Goal: Information Seeking & Learning: Learn about a topic

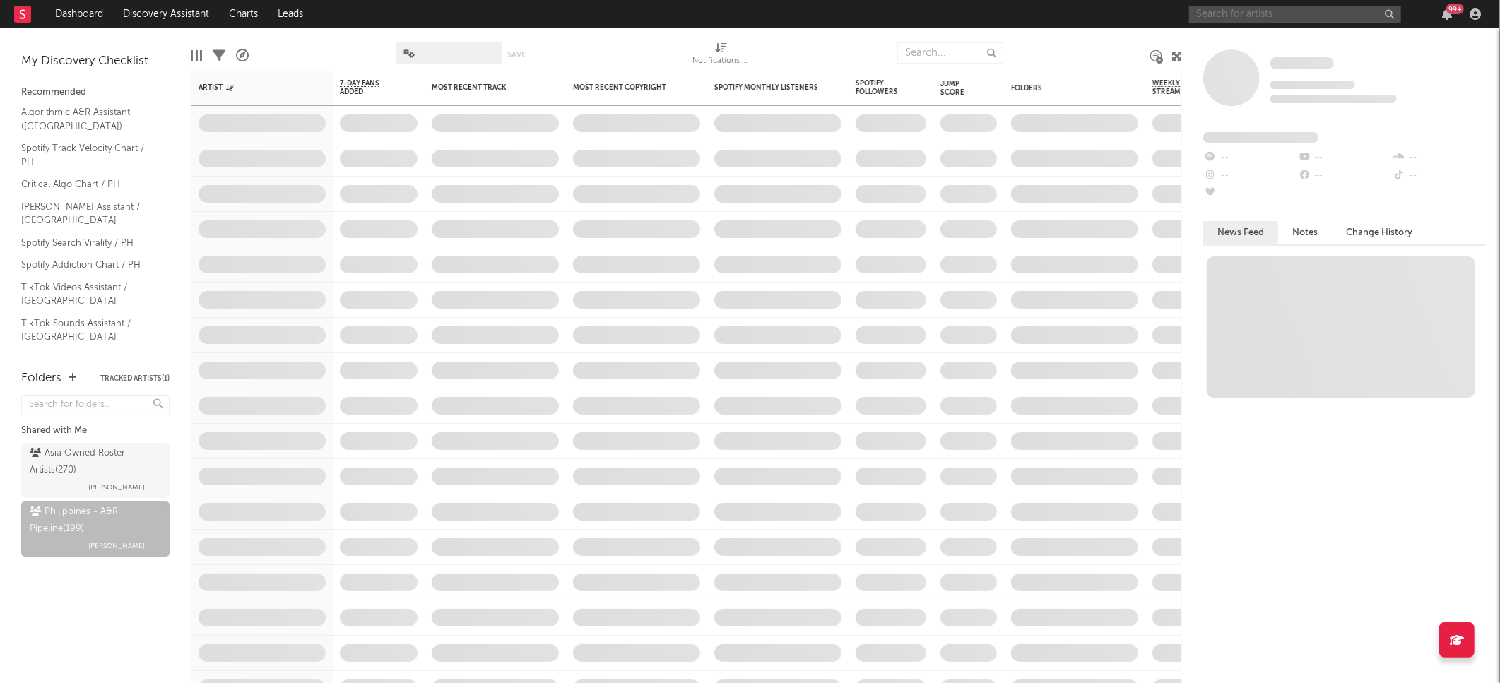
click at [1263, 10] on input "text" at bounding box center [1295, 15] width 212 height 18
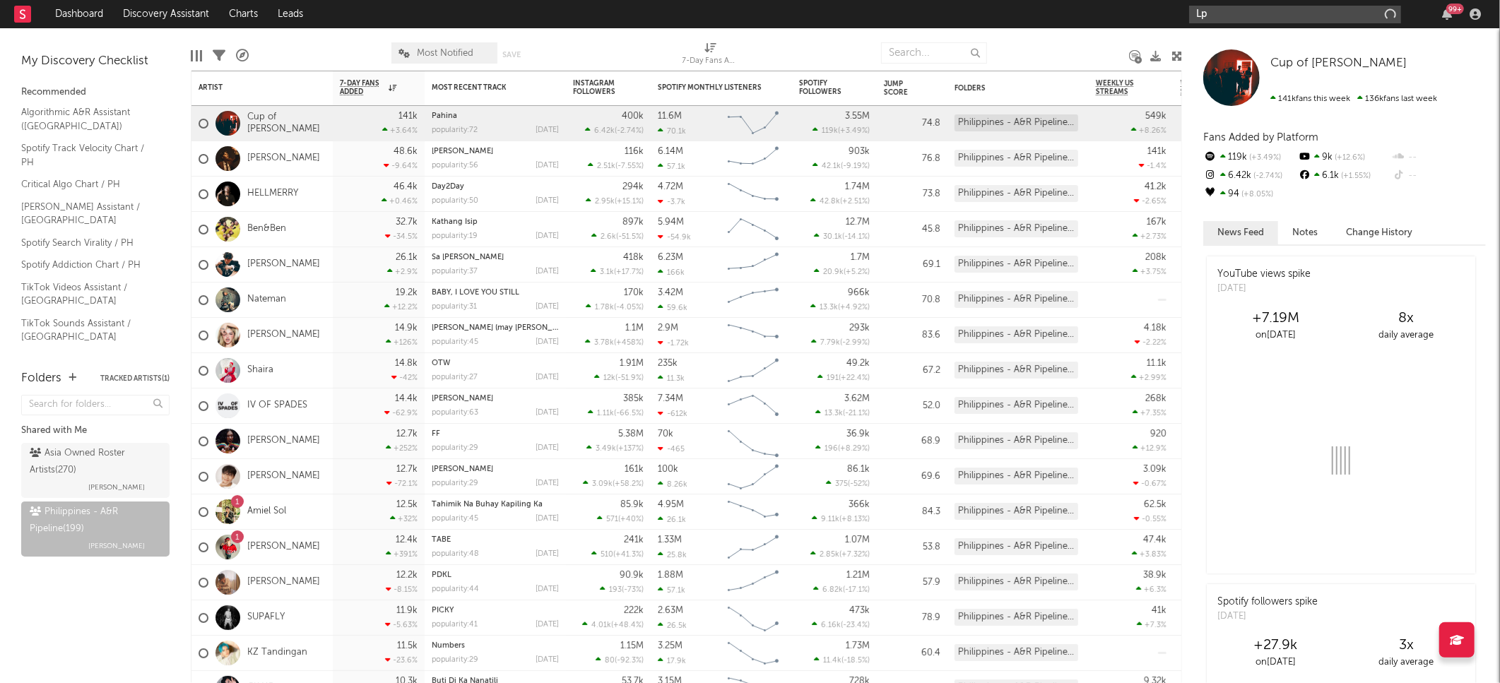
type input "L"
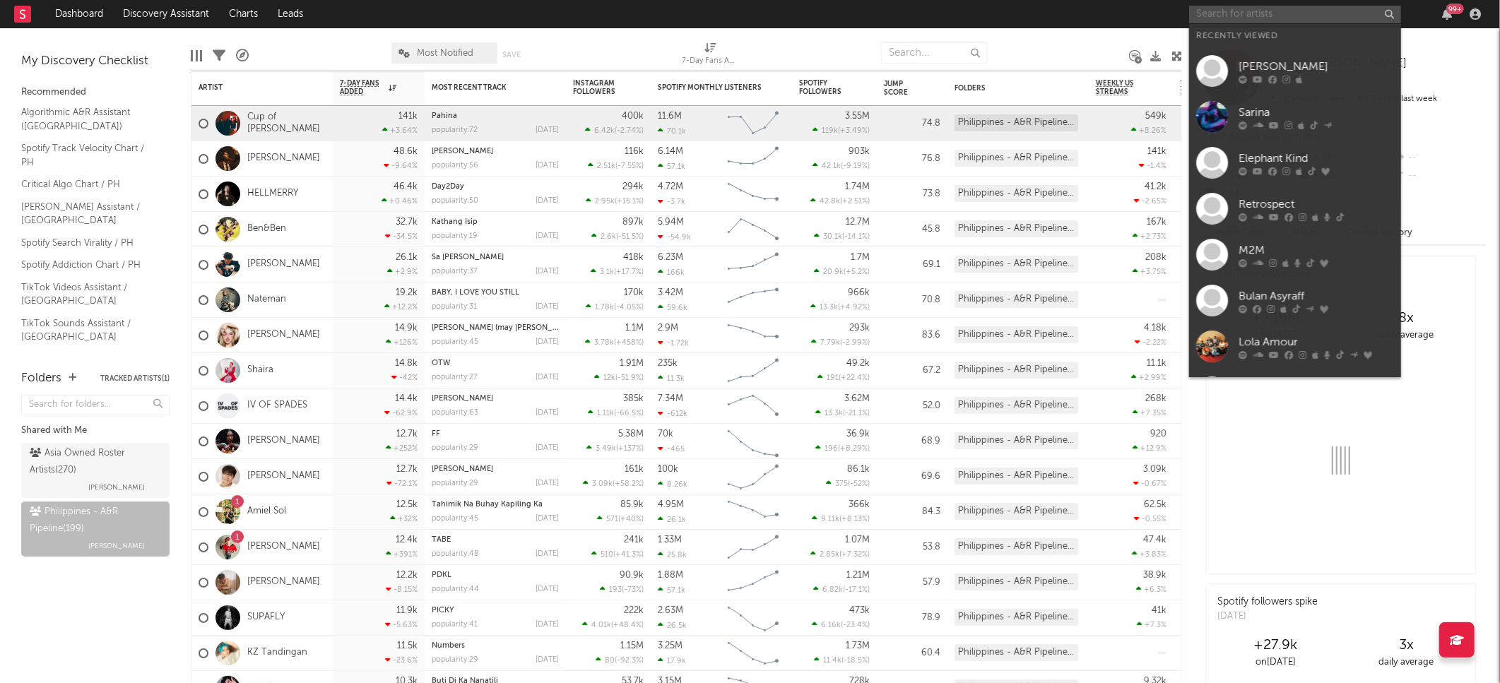
type input "o"
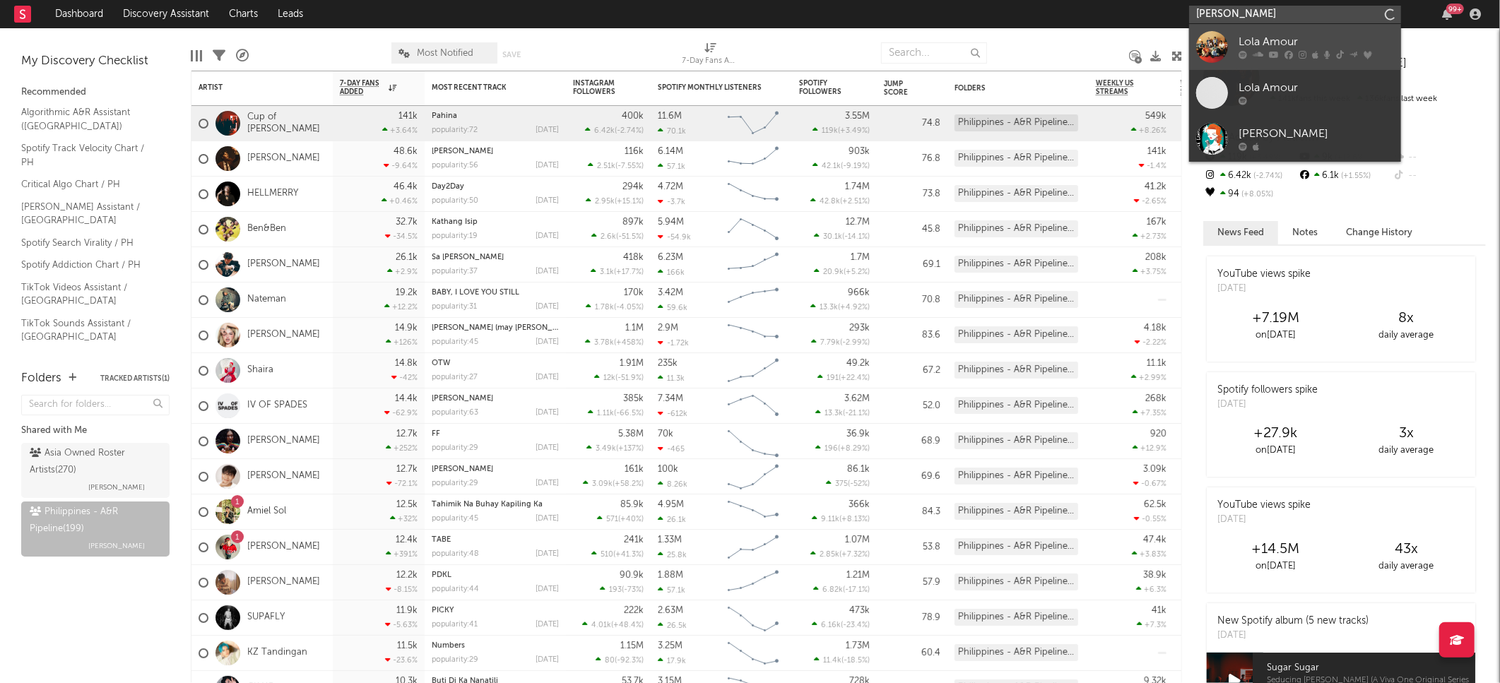
type input "[PERSON_NAME]"
click at [1333, 40] on div "Lola Amour" at bounding box center [1316, 42] width 155 height 17
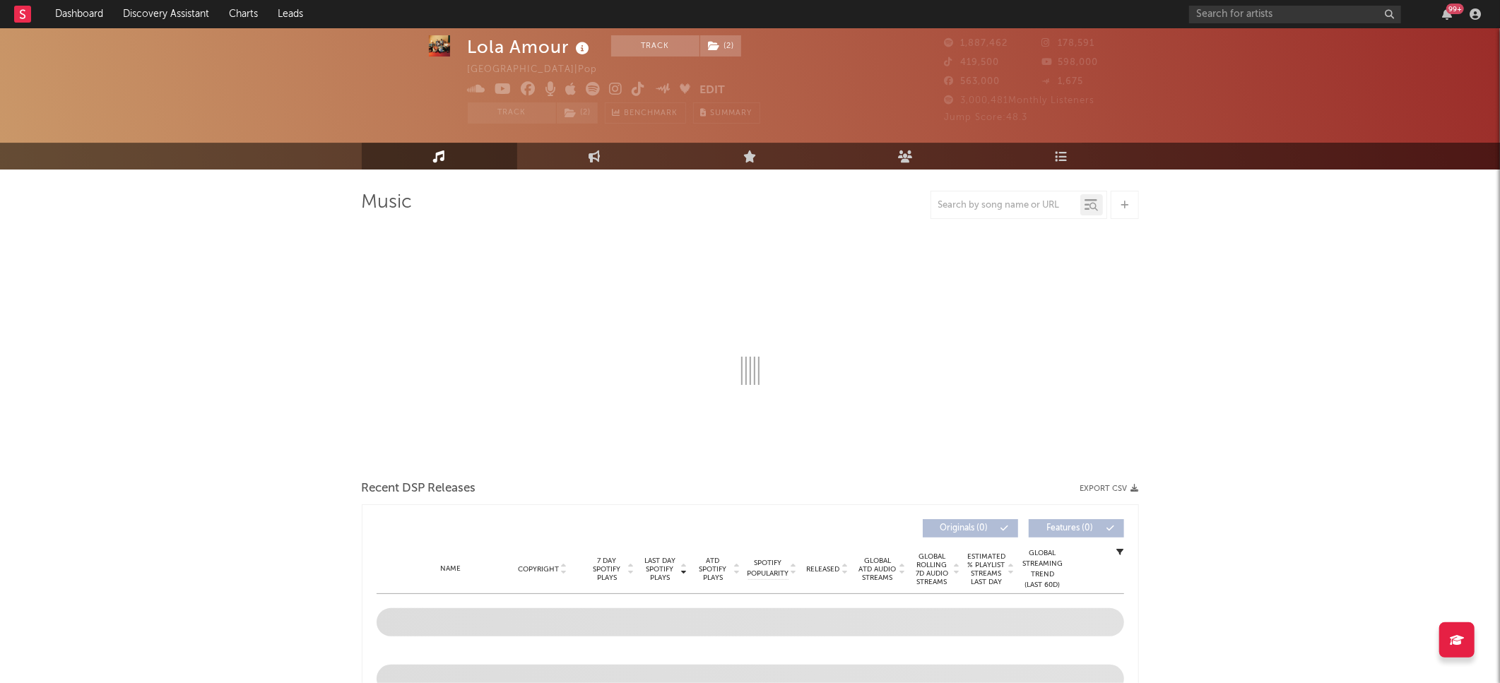
scroll to position [124, 0]
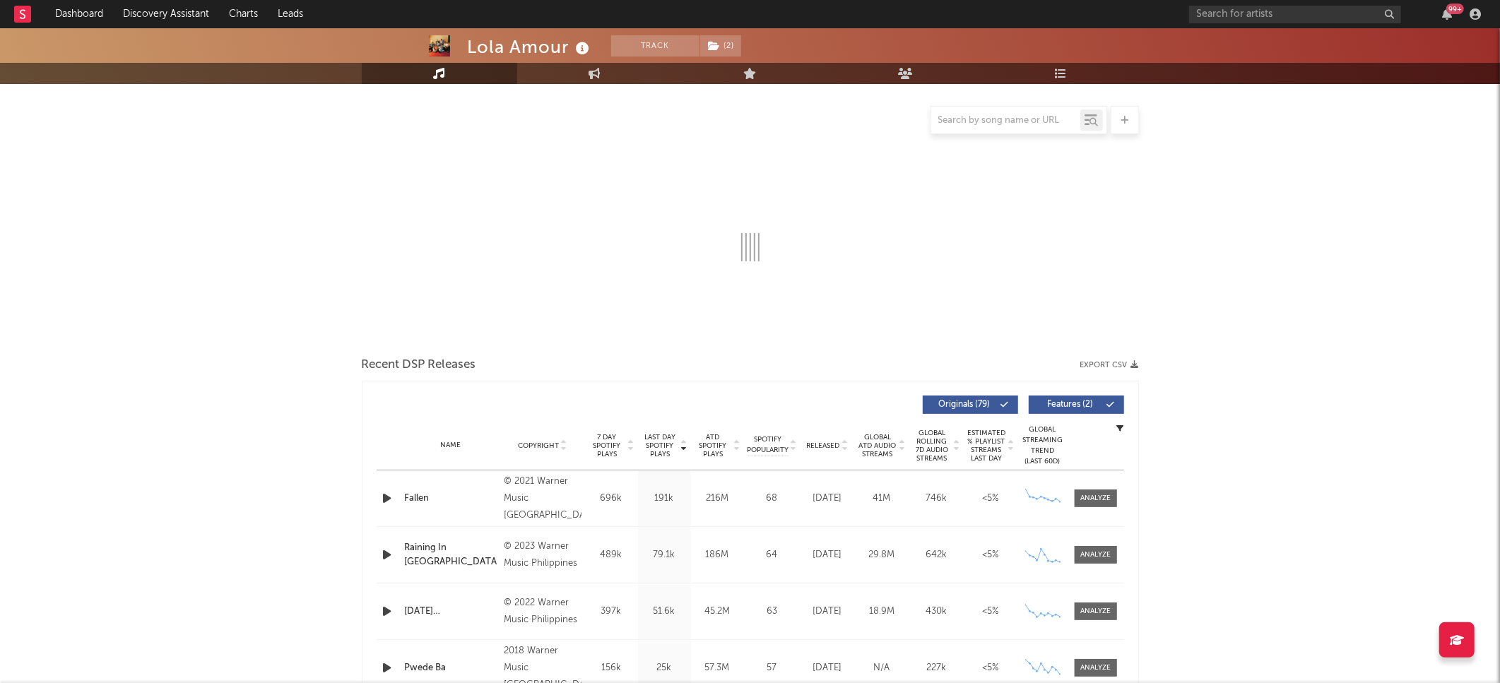
select select "6m"
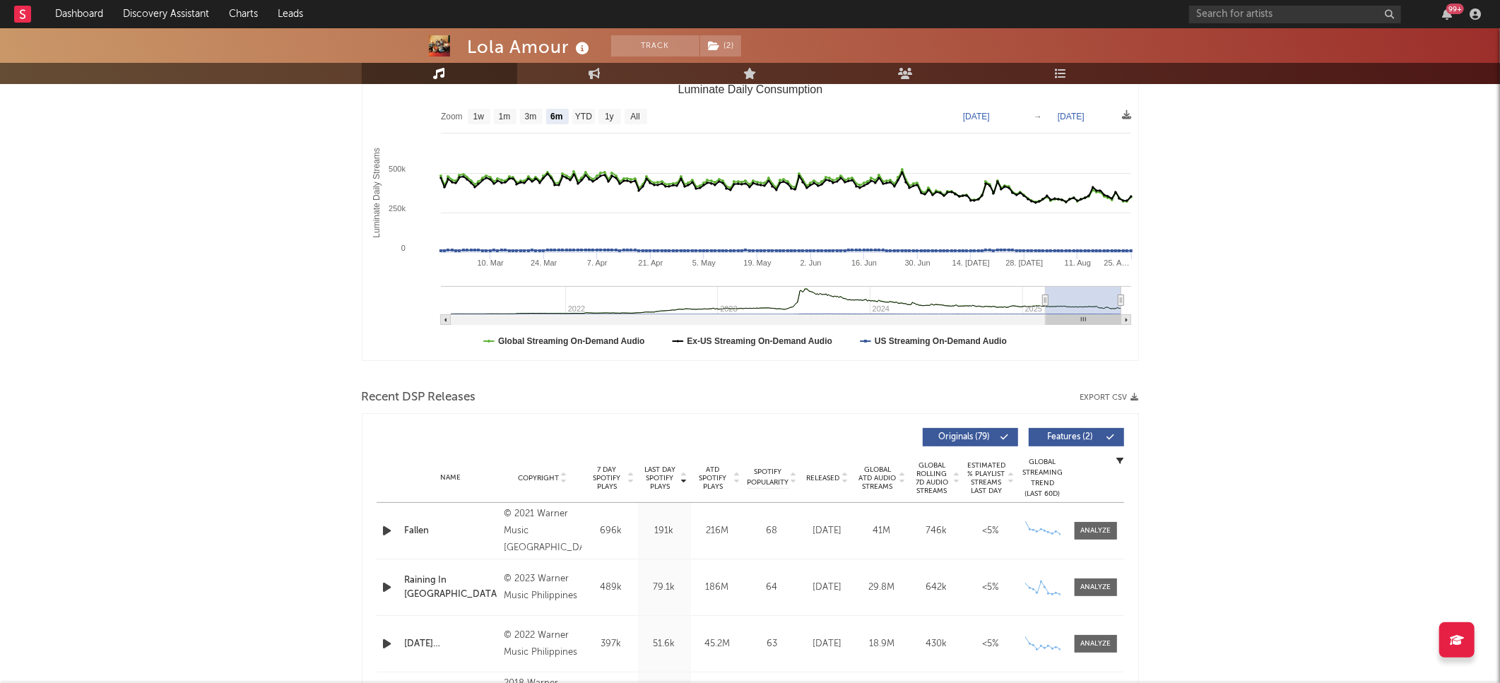
scroll to position [0, 0]
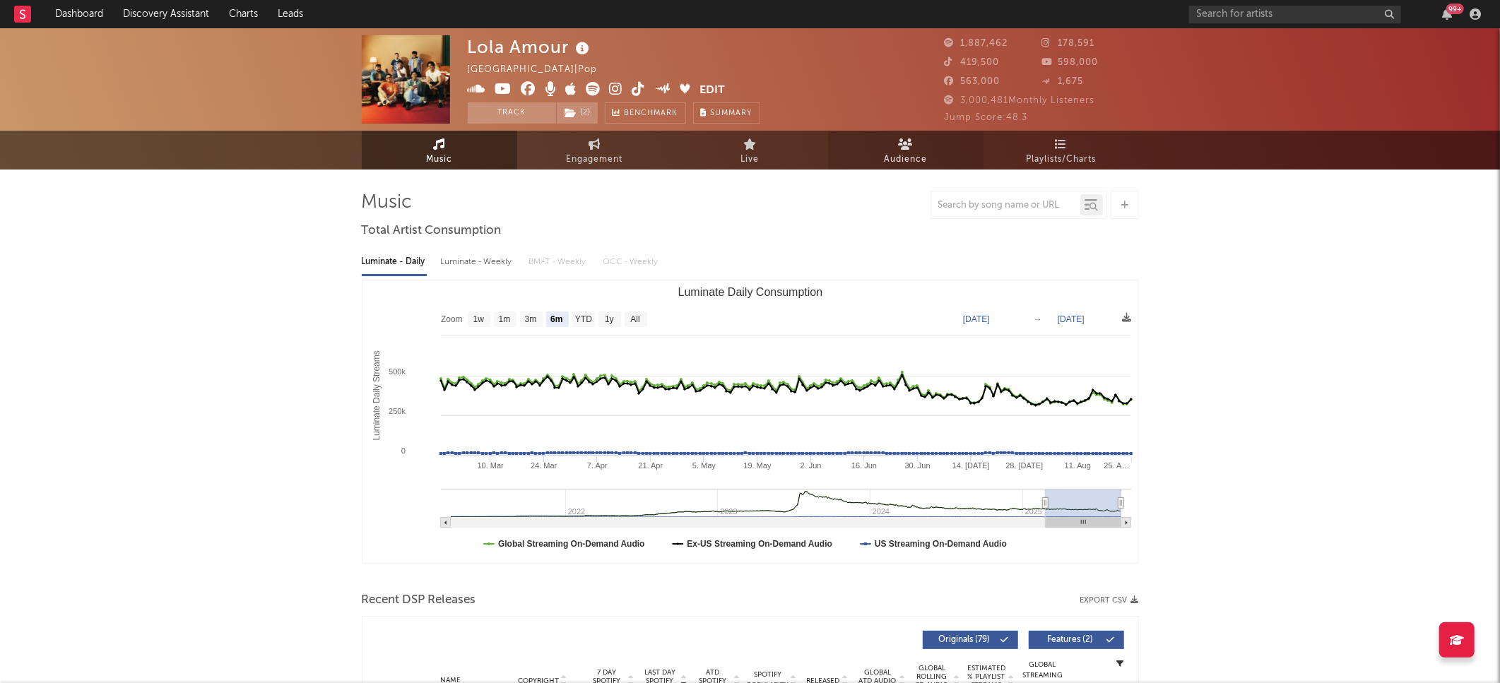
click at [900, 153] on span "Audience" at bounding box center [905, 159] width 43 height 17
